Goal: Task Accomplishment & Management: Complete application form

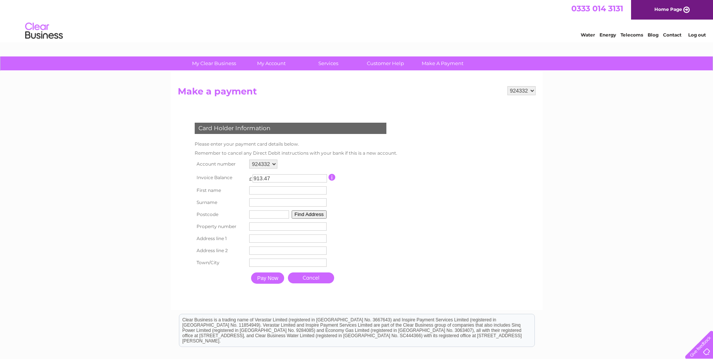
click at [259, 192] on input "text" at bounding box center [287, 190] width 77 height 8
type input "[PERSON_NAME]"
type input "dg2 0JJ"
type input "[GEOGRAPHIC_DATA]"
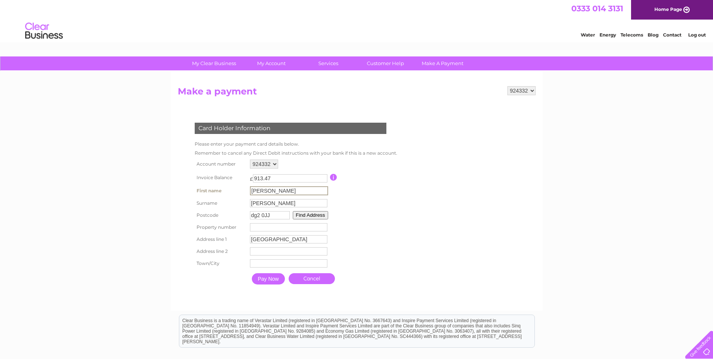
type input "[GEOGRAPHIC_DATA]"
type input "Dumfries"
type input "[PERSON_NAME]"
click at [281, 279] on input "Pay Now" at bounding box center [268, 278] width 33 height 11
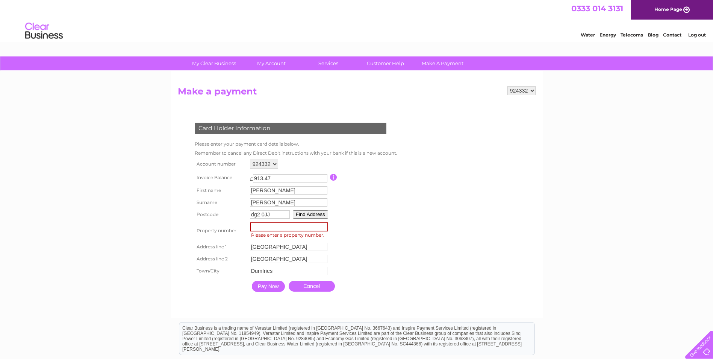
click at [280, 224] on input "number" at bounding box center [289, 226] width 78 height 9
type input "0"
click at [273, 287] on input "Pay Now" at bounding box center [268, 285] width 33 height 11
